Goal: Task Accomplishment & Management: Use online tool/utility

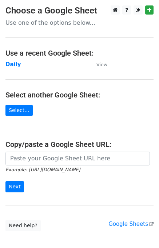
click at [15, 63] on strong "Daily" at bounding box center [13, 64] width 16 height 7
click at [17, 66] on strong "Daily" at bounding box center [13, 64] width 16 height 7
click at [16, 65] on strong "Daily" at bounding box center [13, 64] width 16 height 7
click at [13, 65] on strong "Daily" at bounding box center [13, 64] width 16 height 7
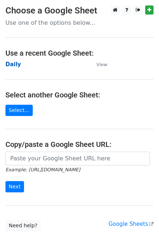
click at [14, 66] on strong "Daily" at bounding box center [13, 64] width 16 height 7
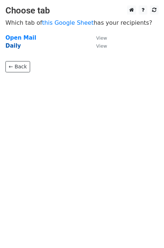
click at [15, 48] on strong "Daily" at bounding box center [13, 46] width 16 height 7
click at [13, 45] on strong "Daily" at bounding box center [13, 46] width 16 height 7
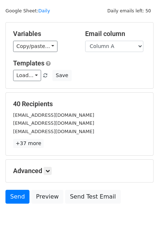
scroll to position [33, 0]
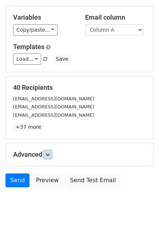
click at [50, 155] on icon at bounding box center [47, 154] width 4 height 4
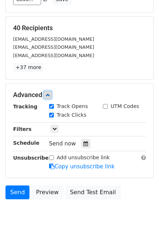
scroll to position [94, 0]
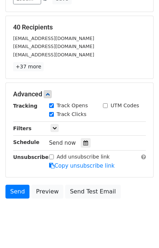
click at [75, 142] on div "Send now" at bounding box center [91, 143] width 85 height 10
click at [83, 144] on icon at bounding box center [85, 142] width 5 height 5
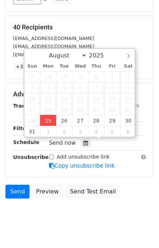
type input "2025-08-25 12:00"
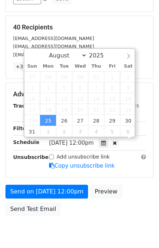
scroll to position [0, 0]
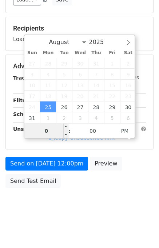
type input "01"
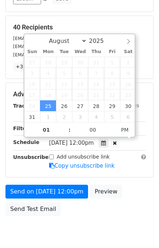
type input "2025-08-25 13:00"
click at [135, 199] on div "Send on Aug 25 at 12:00pm Preview Send Test Email" at bounding box center [79, 202] width 159 height 35
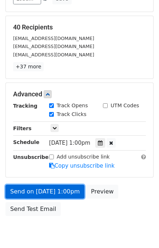
click at [49, 193] on link "Send on Aug 25 at 1:00pm" at bounding box center [44, 192] width 79 height 14
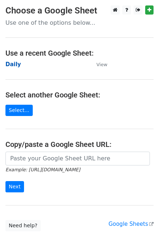
click at [14, 63] on strong "Daily" at bounding box center [13, 64] width 16 height 7
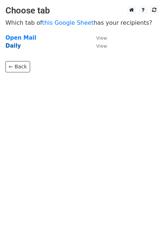
click at [13, 46] on strong "Daily" at bounding box center [13, 46] width 16 height 7
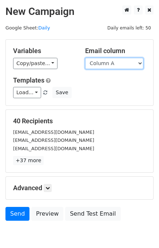
click at [118, 62] on select "Column A Column B Column C" at bounding box center [114, 63] width 58 height 11
select select "Column B"
click at [85, 58] on select "Column A Column B Column C" at bounding box center [114, 63] width 58 height 11
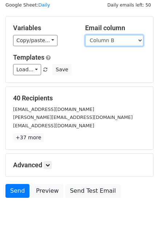
scroll to position [33, 0]
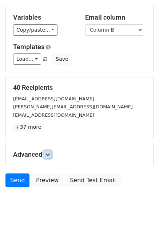
click at [48, 154] on icon at bounding box center [47, 154] width 4 height 4
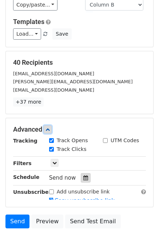
scroll to position [86, 0]
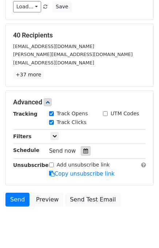
click at [83, 146] on div at bounding box center [86, 150] width 10 height 9
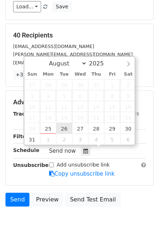
type input "2025-08-26 12:00"
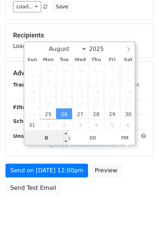
type input "02"
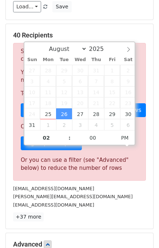
type input "2025-08-26 14:00"
click at [116, 192] on div "frank@thehartmanlawfirm.com" at bounding box center [80, 196] width 144 height 8
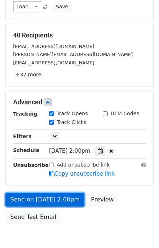
click at [59, 198] on link "Send on Aug 26 at 2:00pm" at bounding box center [44, 200] width 79 height 14
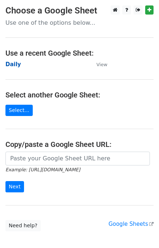
click at [13, 63] on strong "Daily" at bounding box center [13, 64] width 16 height 7
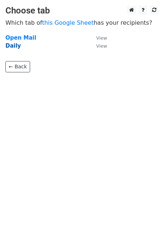
click at [11, 45] on strong "Daily" at bounding box center [13, 46] width 16 height 7
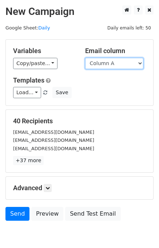
click at [108, 62] on select "Column A Column B Column C" at bounding box center [114, 63] width 58 height 11
select select "Column C"
click at [85, 58] on select "Column A Column B Column C" at bounding box center [114, 63] width 58 height 11
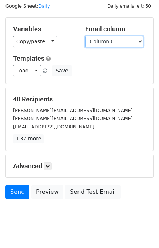
scroll to position [33, 0]
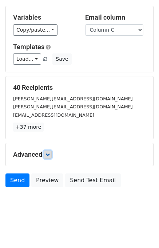
click at [52, 155] on link at bounding box center [48, 154] width 8 height 8
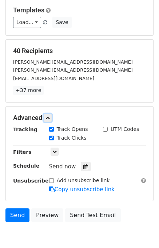
scroll to position [105, 0]
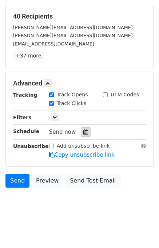
click at [83, 130] on icon at bounding box center [85, 131] width 5 height 5
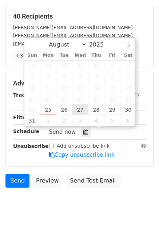
type input "2025-08-27 12:00"
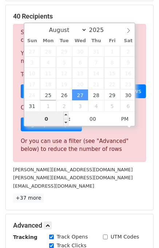
type input "03"
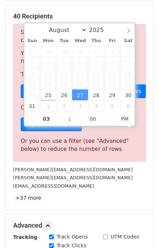
type input "2025-08-27 15:00"
click at [97, 186] on div "[EMAIL_ADDRESS][DOMAIN_NAME]" at bounding box center [80, 186] width 144 height 8
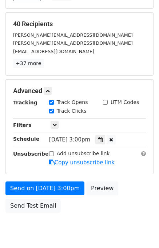
scroll to position [122, 0]
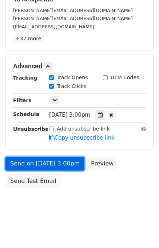
click at [44, 160] on link "Send on Aug 27 at 3:00pm" at bounding box center [44, 164] width 79 height 14
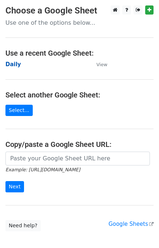
click at [17, 65] on strong "Daily" at bounding box center [13, 64] width 16 height 7
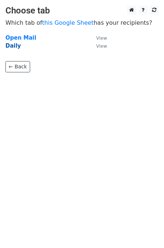
click at [17, 49] on strong "Daily" at bounding box center [13, 46] width 16 height 7
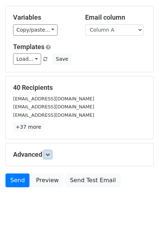
click at [50, 154] on icon at bounding box center [47, 154] width 4 height 4
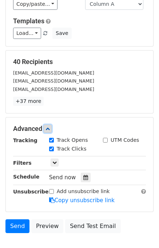
scroll to position [89, 0]
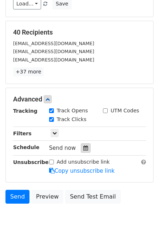
click at [83, 146] on icon at bounding box center [85, 147] width 5 height 5
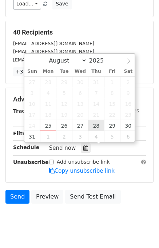
type input "2025-08-28 12:00"
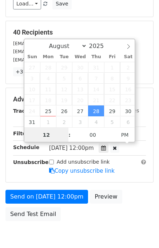
scroll to position [0, 0]
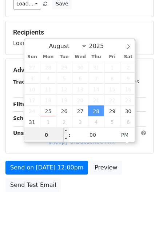
type input "04"
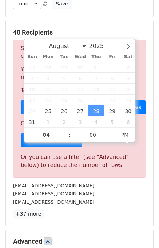
type input "2025-08-28 16:00"
click at [105, 190] on div "info@safkhetcapital.com" at bounding box center [80, 193] width 144 height 8
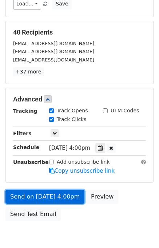
click at [47, 193] on link "Send on Aug 28 at 4:00pm" at bounding box center [44, 197] width 79 height 14
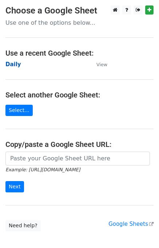
click at [14, 66] on strong "Daily" at bounding box center [13, 64] width 16 height 7
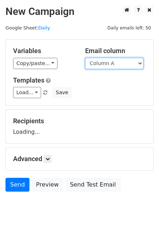
click at [114, 64] on select "Column A Column B Column C" at bounding box center [114, 63] width 58 height 11
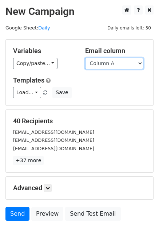
click at [109, 64] on select "Column A Column B Column C" at bounding box center [114, 63] width 58 height 11
select select "Column B"
click at [85, 58] on select "Column A Column B Column C" at bounding box center [114, 63] width 58 height 11
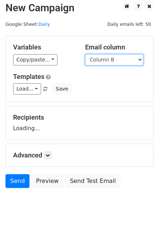
scroll to position [4, 0]
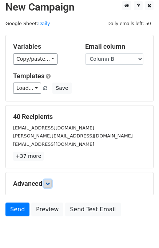
click at [47, 183] on icon at bounding box center [47, 183] width 4 height 4
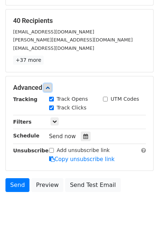
scroll to position [105, 0]
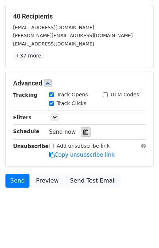
click at [85, 129] on div at bounding box center [86, 131] width 10 height 9
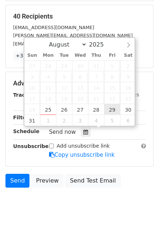
type input "2025-08-29 12:00"
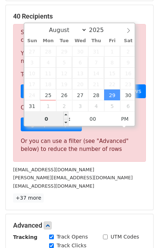
type input "05"
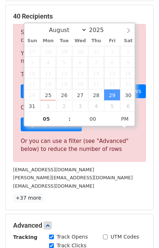
type input "2025-08-29 17:00"
click at [96, 190] on div "40 Recipients Sorry, you don't have enough daily email credits to send these em…" at bounding box center [79, 107] width 133 height 190
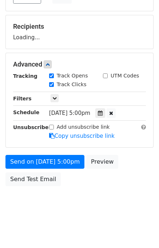
scroll to position [93, 0]
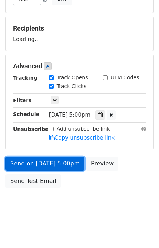
click at [26, 161] on link "Send on Aug 29 at 5:00pm" at bounding box center [44, 164] width 79 height 14
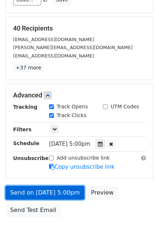
click at [30, 192] on link "Send on Aug 29 at 5:00pm" at bounding box center [44, 193] width 79 height 14
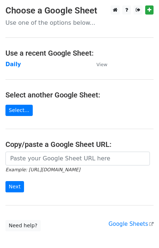
click at [12, 58] on main "Choose a Google Sheet Use one of the options below... Use a recent Google Sheet…" at bounding box center [79, 118] width 159 height 226
click at [13, 64] on strong "Daily" at bounding box center [13, 64] width 16 height 7
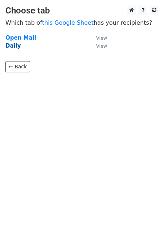
click at [13, 44] on strong "Daily" at bounding box center [13, 46] width 16 height 7
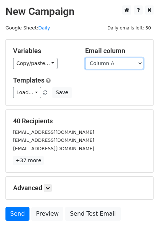
click at [97, 64] on select "Column A Column B Column C" at bounding box center [114, 63] width 58 height 11
select select "Column C"
click at [85, 58] on select "Column A Column B Column C" at bounding box center [114, 63] width 58 height 11
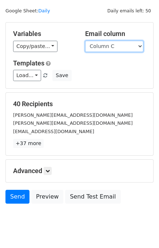
scroll to position [33, 0]
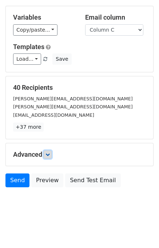
click at [50, 154] on icon at bounding box center [47, 154] width 4 height 4
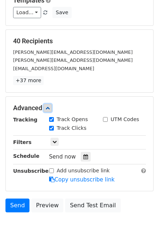
scroll to position [105, 0]
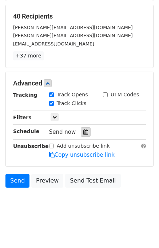
click at [83, 131] on icon at bounding box center [85, 131] width 5 height 5
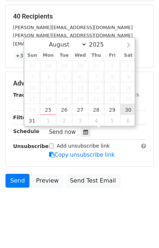
type input "[DATE] 12:00"
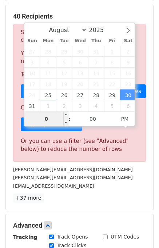
type input "06"
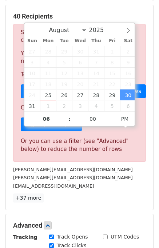
type input "[DATE] 18:00"
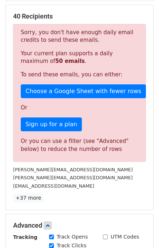
click at [116, 184] on div "[EMAIL_ADDRESS][DOMAIN_NAME]" at bounding box center [80, 186] width 144 height 8
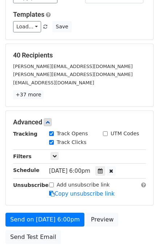
scroll to position [122, 0]
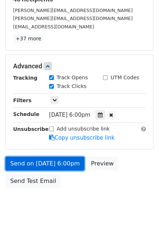
click at [45, 163] on link "Send on [DATE] 6:00pm" at bounding box center [44, 164] width 79 height 14
